Goal: Information Seeking & Learning: Learn about a topic

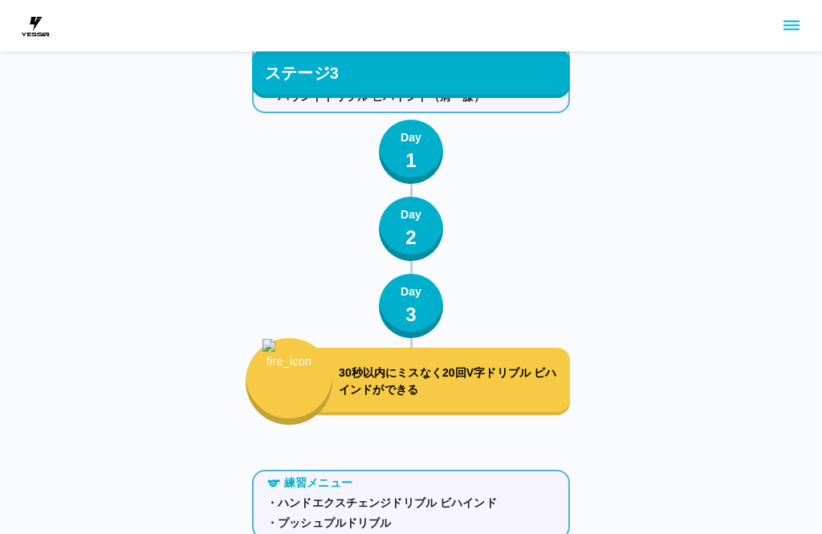
scroll to position [7032, 0]
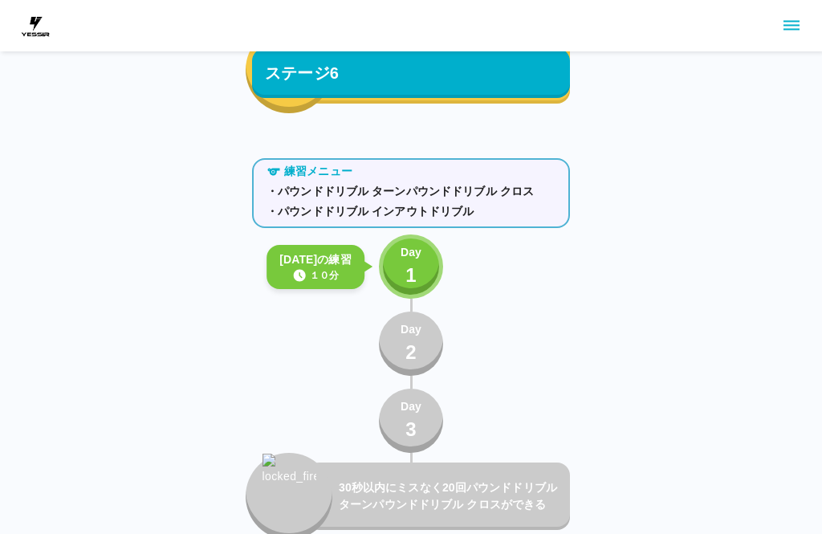
click at [429, 266] on button "Day 1" at bounding box center [411, 266] width 64 height 64
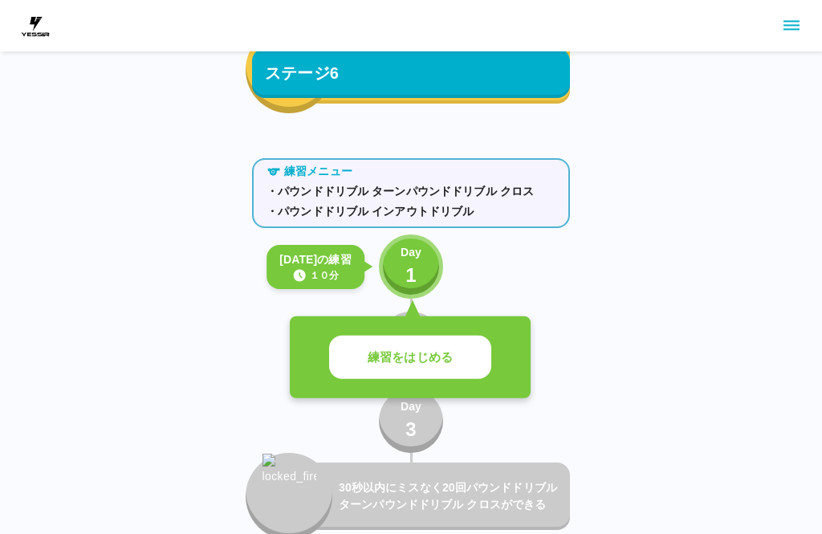
click at [383, 367] on button "練習をはじめる" at bounding box center [410, 357] width 162 height 44
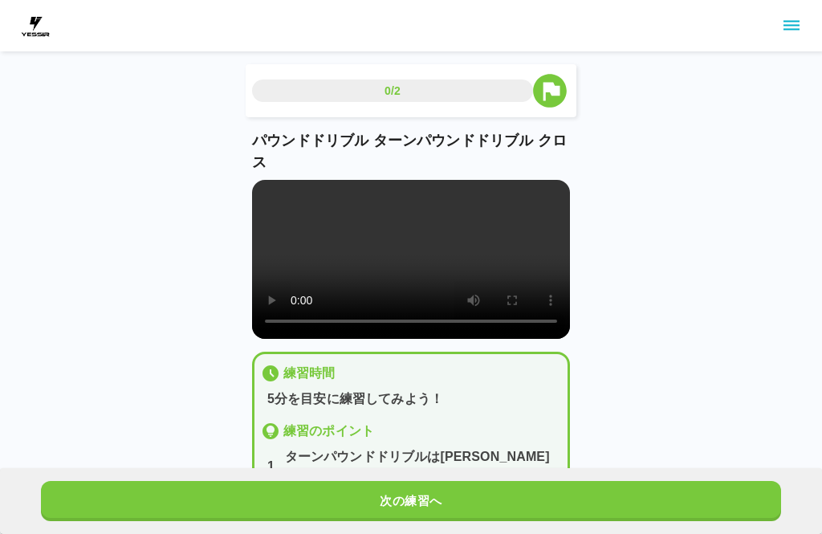
click at [412, 276] on video at bounding box center [411, 259] width 318 height 159
click at [244, 498] on button "次の練習へ" at bounding box center [411, 501] width 740 height 40
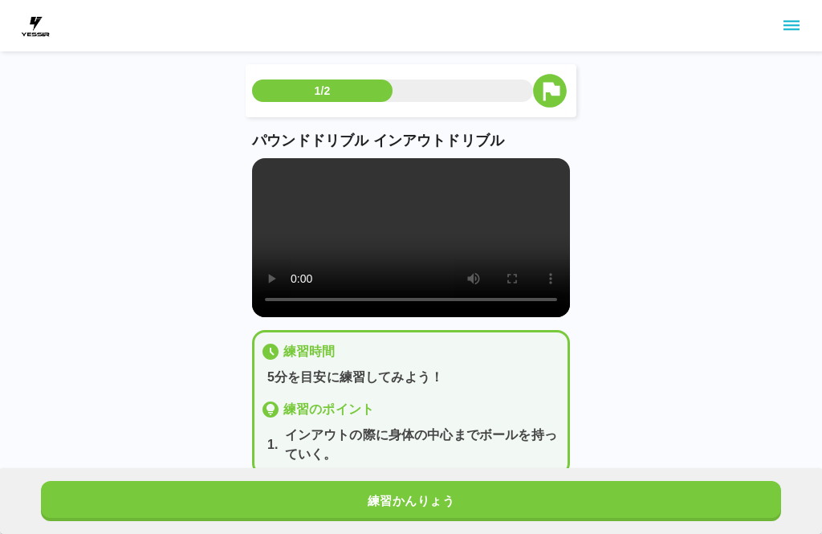
click at [399, 252] on video at bounding box center [411, 237] width 318 height 159
click at [135, 224] on div "1/2 パウンドドリブル インアウトドリブル 練習時間 5分を目安に練習してみよう！ 練習のポイント 1 . インアウトの際に身体の中心までボールを持っていく…" at bounding box center [411, 251] width 822 height 502
click at [186, 500] on button "練習かんりょう" at bounding box center [411, 501] width 740 height 40
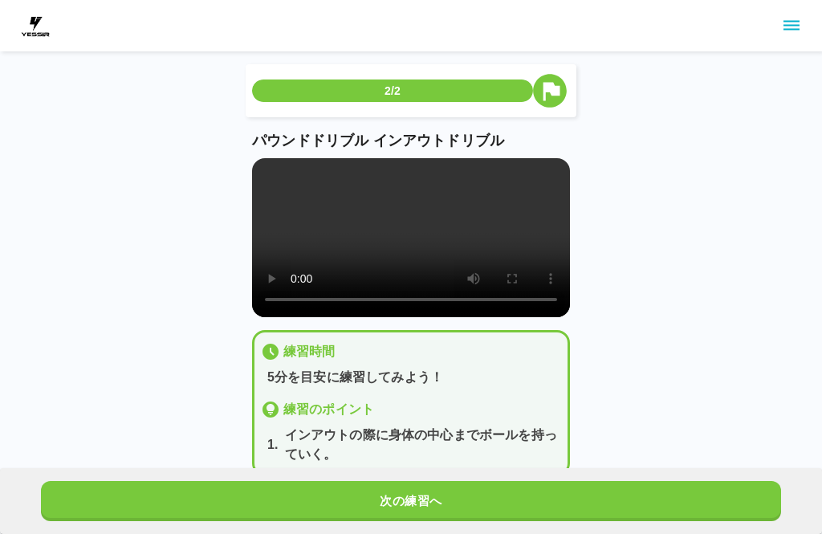
click at [176, 475] on div "次の練習へ" at bounding box center [411, 501] width 822 height 66
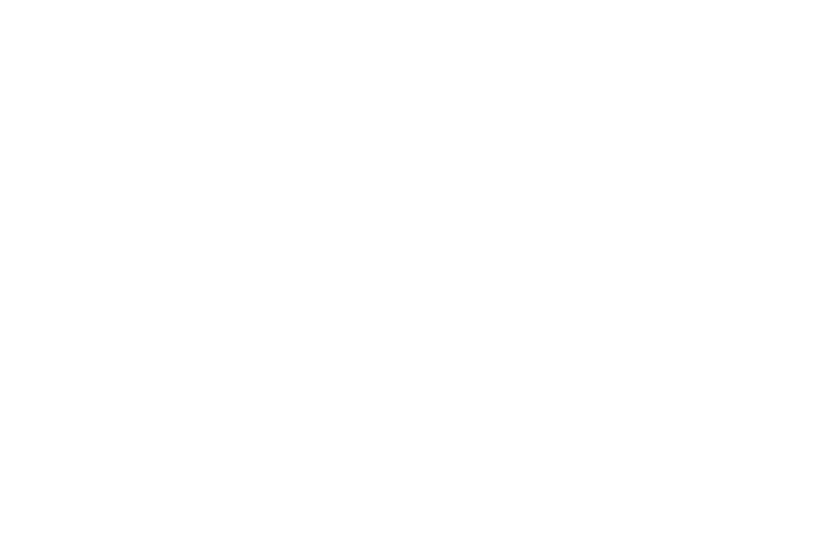
click at [289, 6] on html at bounding box center [411, 3] width 822 height 6
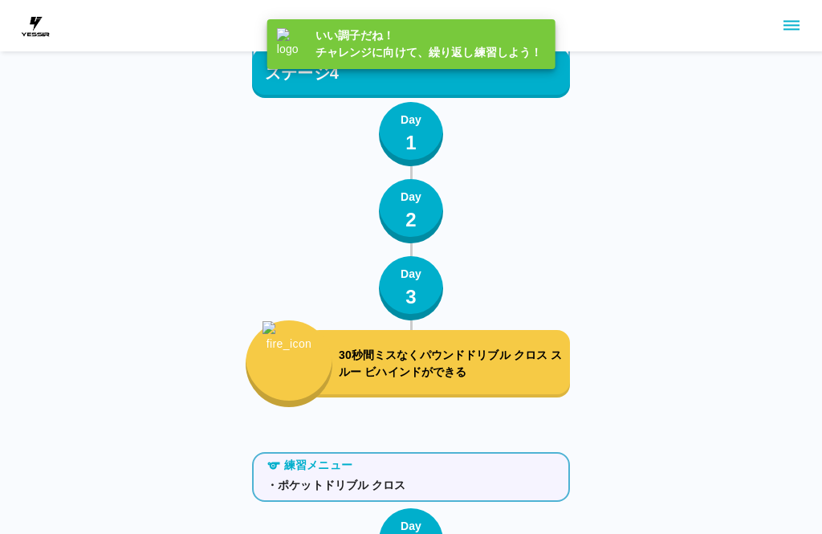
scroll to position [7032, 0]
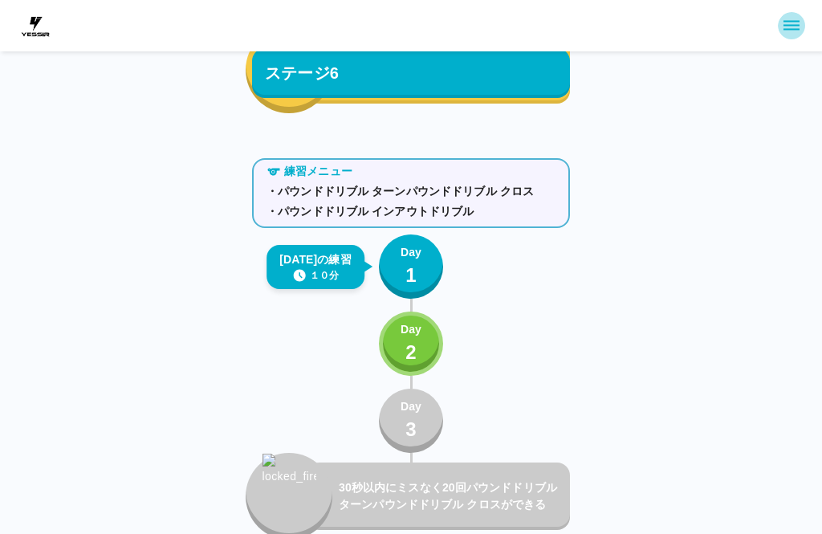
click at [788, 24] on icon "sidemenu" at bounding box center [791, 25] width 19 height 19
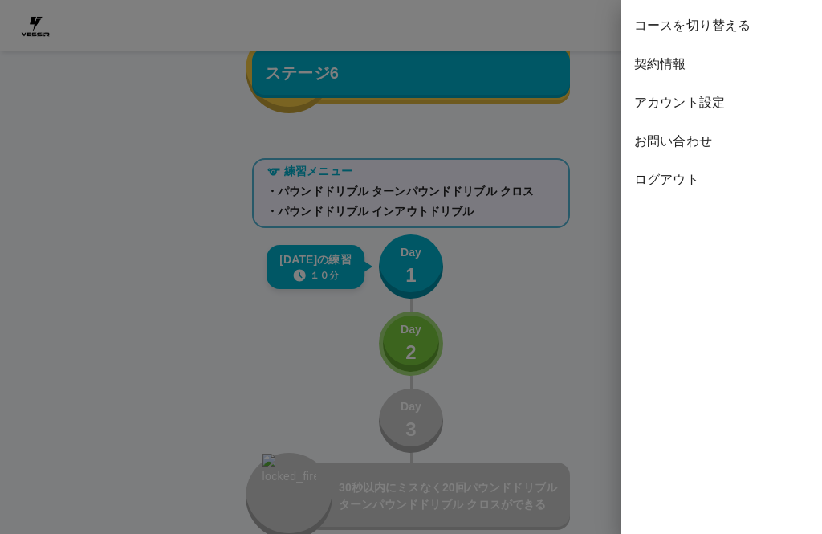
click at [682, 190] on div "ログアウト" at bounding box center [721, 180] width 201 height 39
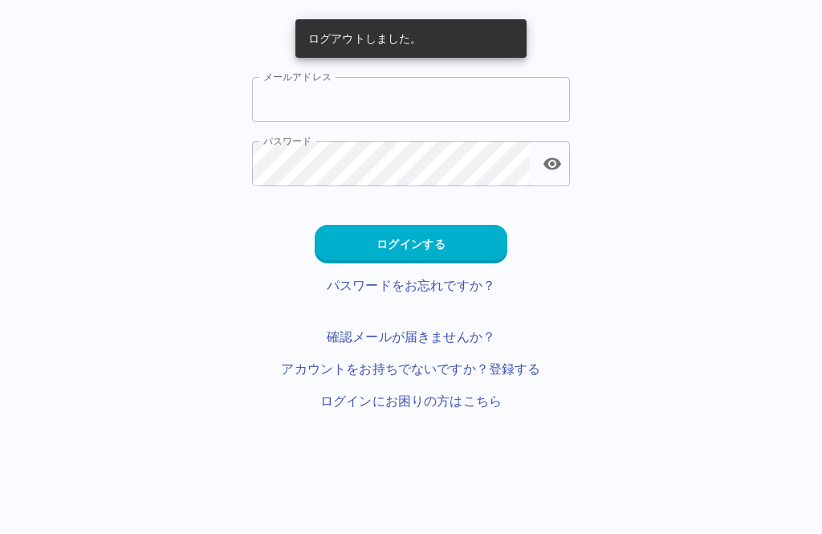
click at [277, 104] on input "メールアドレス" at bounding box center [411, 99] width 318 height 45
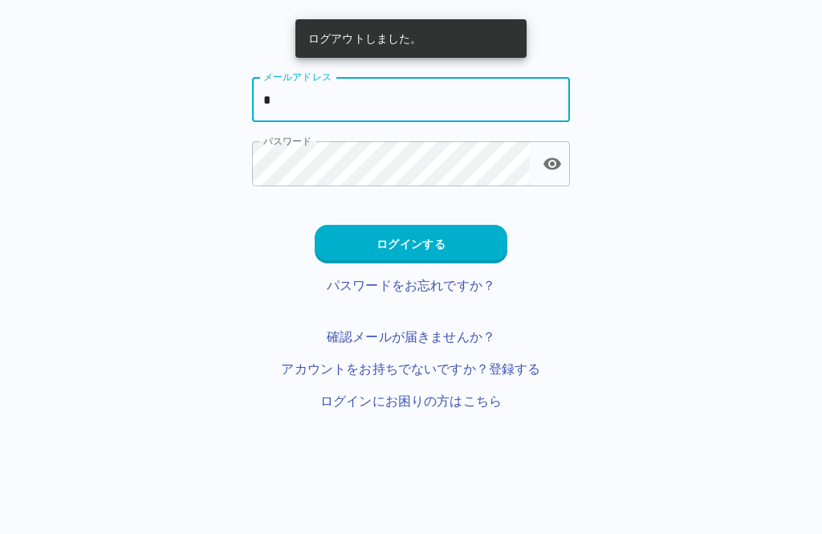
type input "**********"
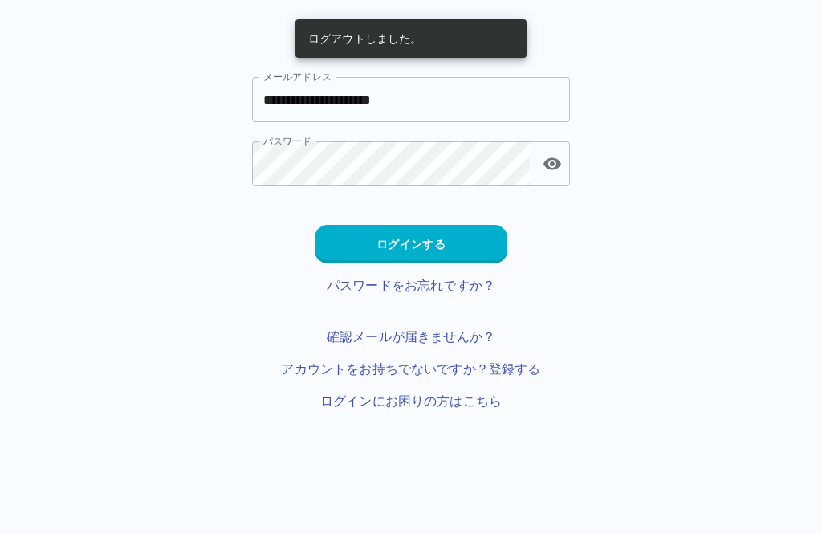
click at [352, 245] on button "ログインする" at bounding box center [411, 244] width 193 height 39
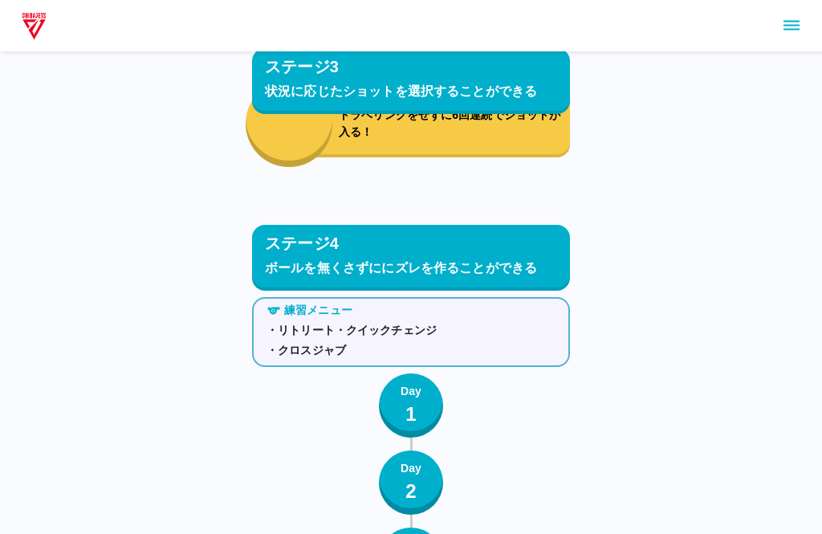
scroll to position [4927, 0]
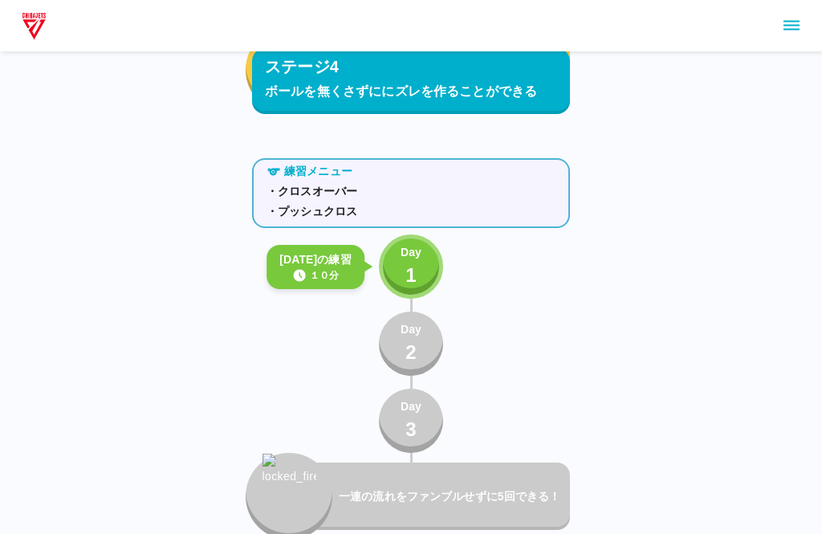
click at [419, 270] on div "Day 1" at bounding box center [411, 267] width 21 height 46
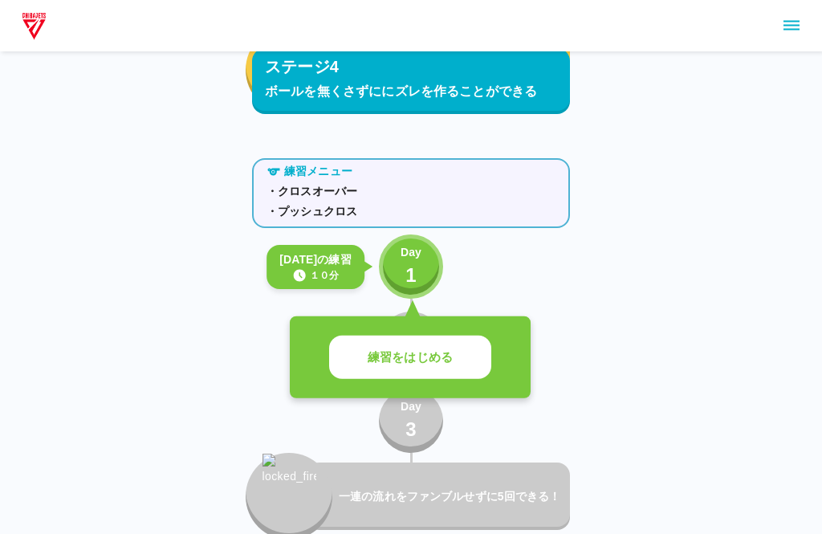
click at [390, 358] on p "練習をはじめる" at bounding box center [410, 357] width 85 height 18
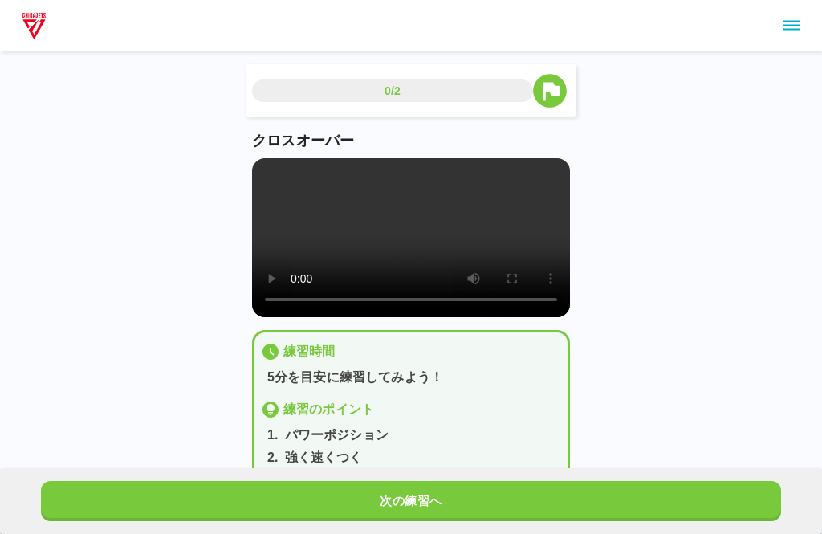
click at [405, 245] on video at bounding box center [411, 237] width 318 height 159
click at [401, 280] on video at bounding box center [411, 237] width 318 height 159
click at [412, 250] on video at bounding box center [411, 237] width 318 height 159
click at [417, 242] on video at bounding box center [411, 237] width 318 height 159
click at [663, 494] on button "次の練習へ" at bounding box center [411, 501] width 740 height 40
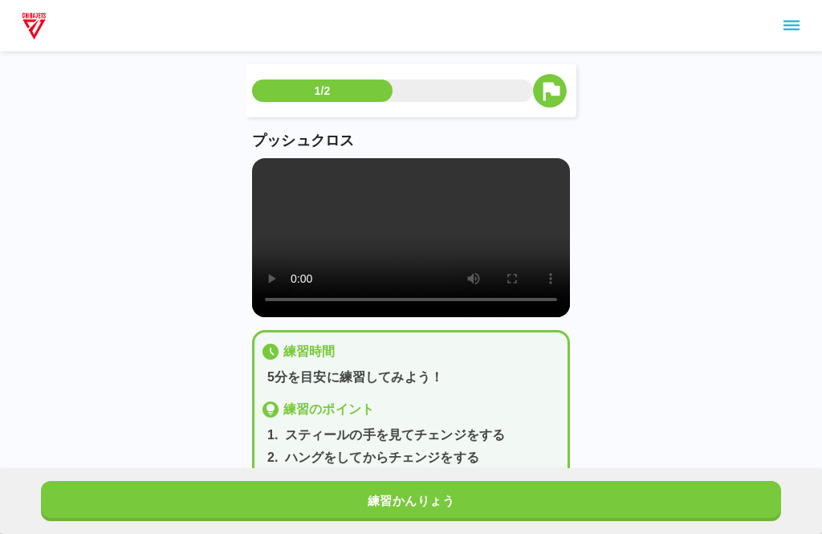
click at [397, 245] on video at bounding box center [411, 237] width 318 height 159
click at [498, 281] on video at bounding box center [411, 237] width 318 height 159
click at [479, 242] on video at bounding box center [411, 237] width 318 height 159
click at [475, 237] on video at bounding box center [411, 237] width 318 height 159
click at [410, 242] on video at bounding box center [411, 237] width 318 height 159
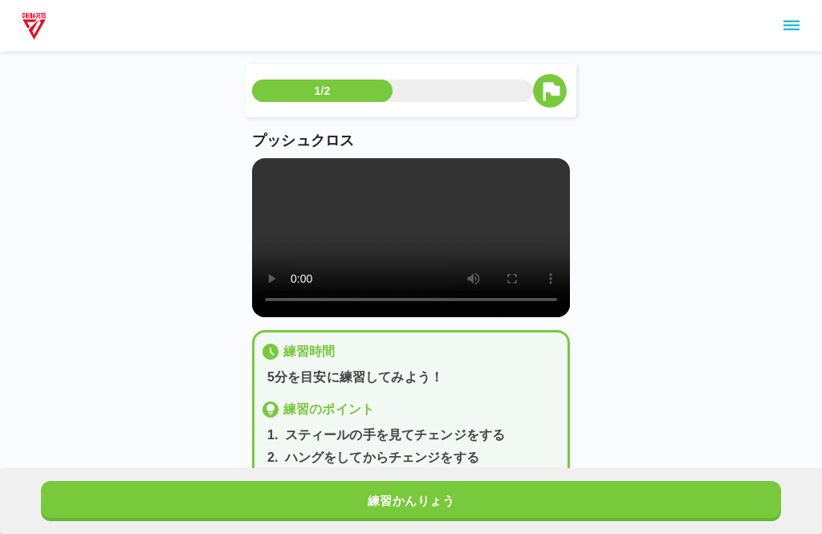
click at [418, 247] on video at bounding box center [411, 237] width 318 height 159
click at [588, 498] on button "練習かんりょう" at bounding box center [411, 501] width 740 height 40
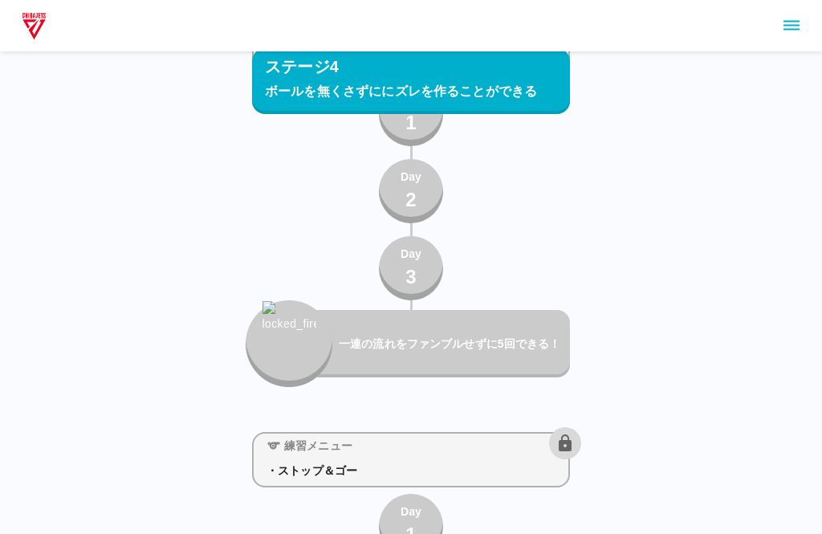
scroll to position [5511, 0]
